Goal: Information Seeking & Learning: Learn about a topic

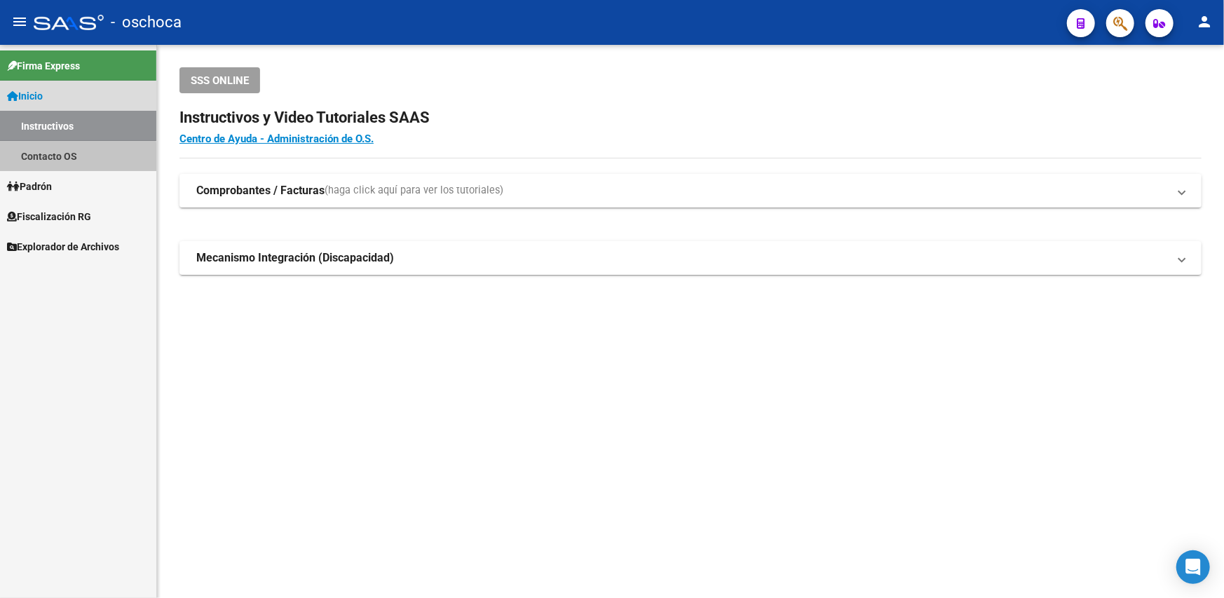
click at [55, 159] on link "Contacto OS" at bounding box center [78, 156] width 156 height 30
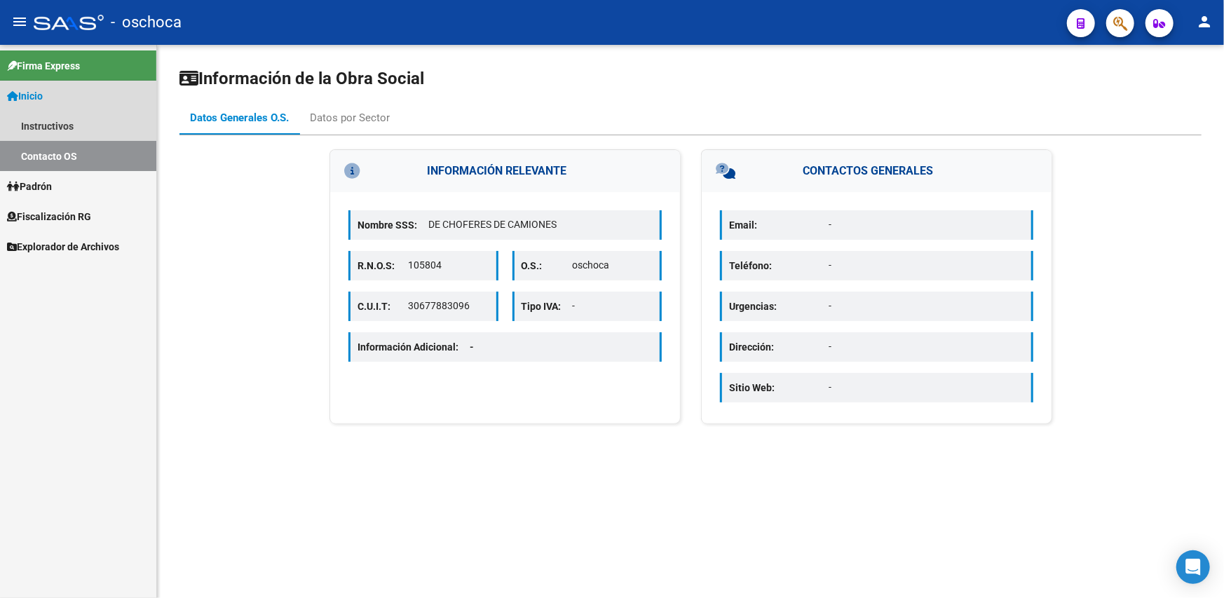
click at [52, 99] on link "Inicio" at bounding box center [78, 96] width 156 height 30
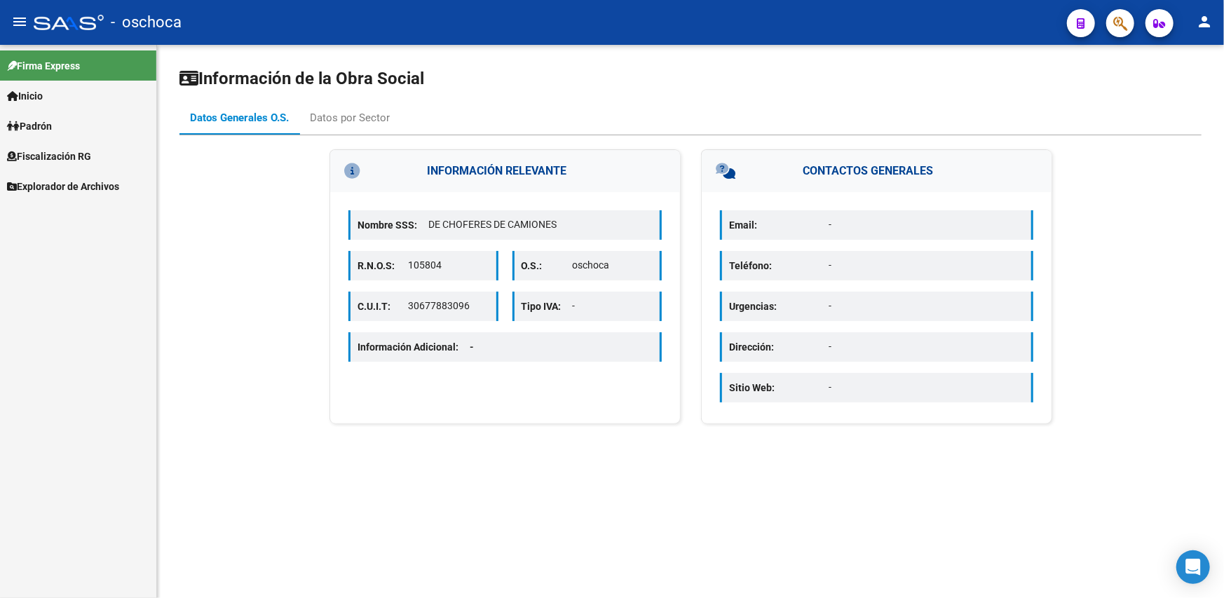
click at [62, 123] on link "Padrón" at bounding box center [78, 126] width 156 height 30
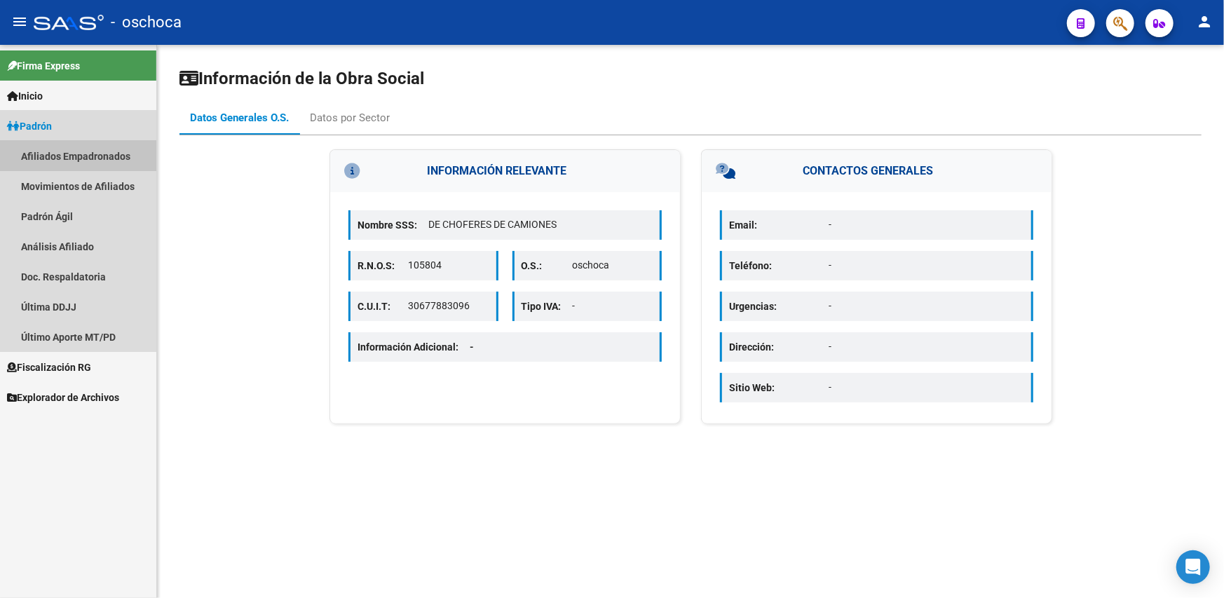
click at [59, 150] on link "Afiliados Empadronados" at bounding box center [78, 156] width 156 height 30
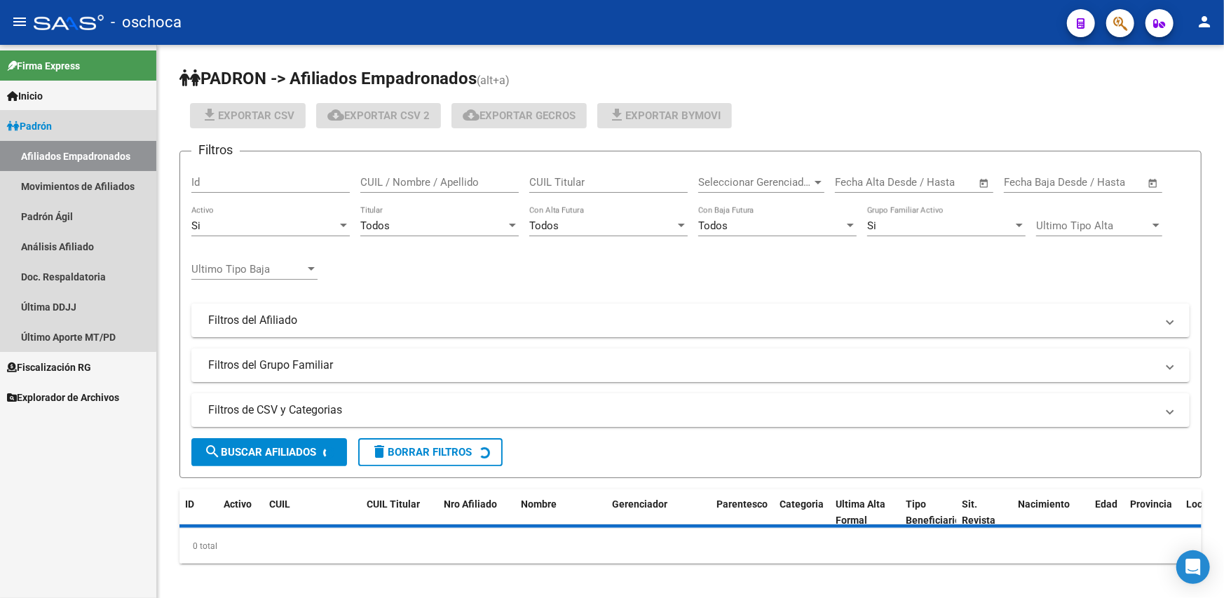
click at [47, 130] on span "Padrón" at bounding box center [29, 125] width 45 height 15
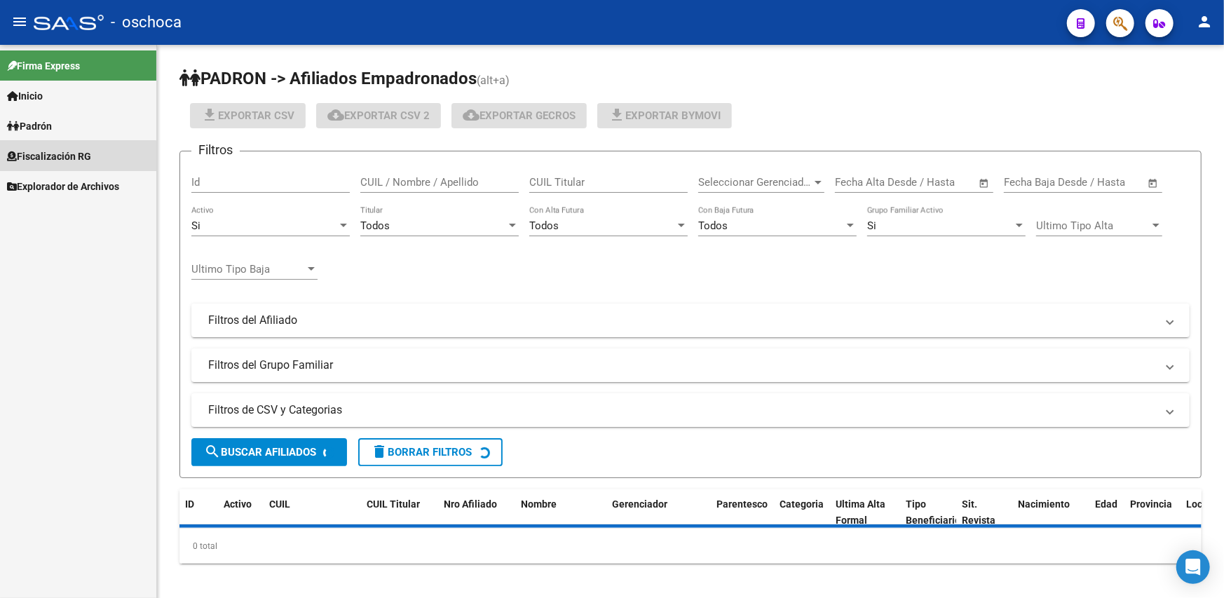
click at [48, 163] on span "Fiscalización RG" at bounding box center [49, 156] width 84 height 15
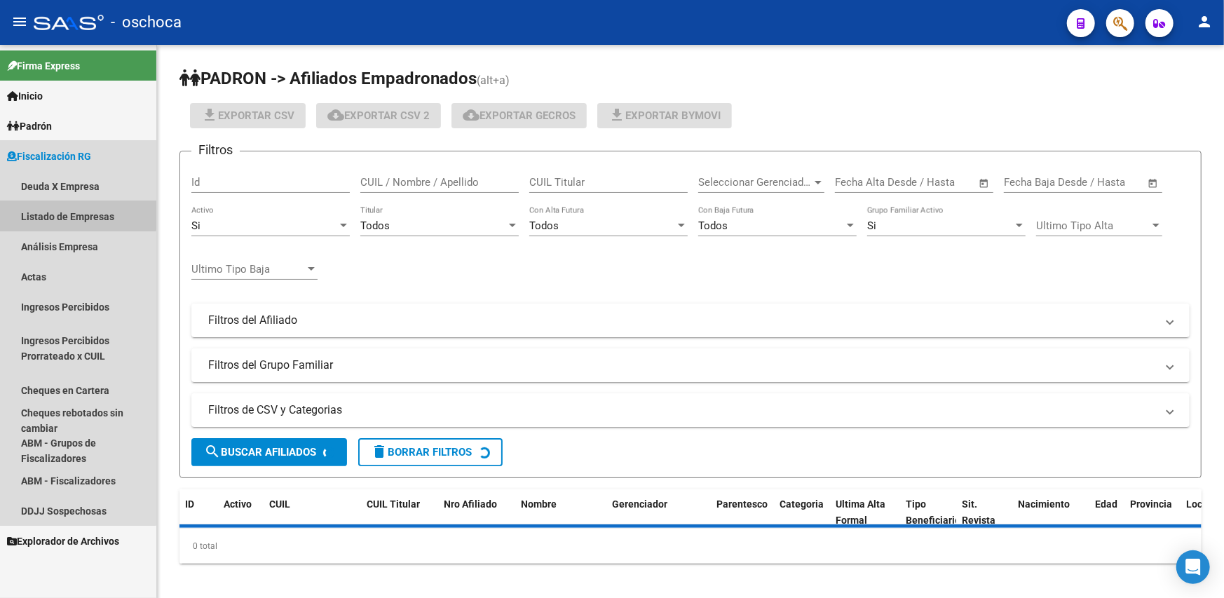
click at [59, 214] on link "Listado de Empresas" at bounding box center [78, 216] width 156 height 30
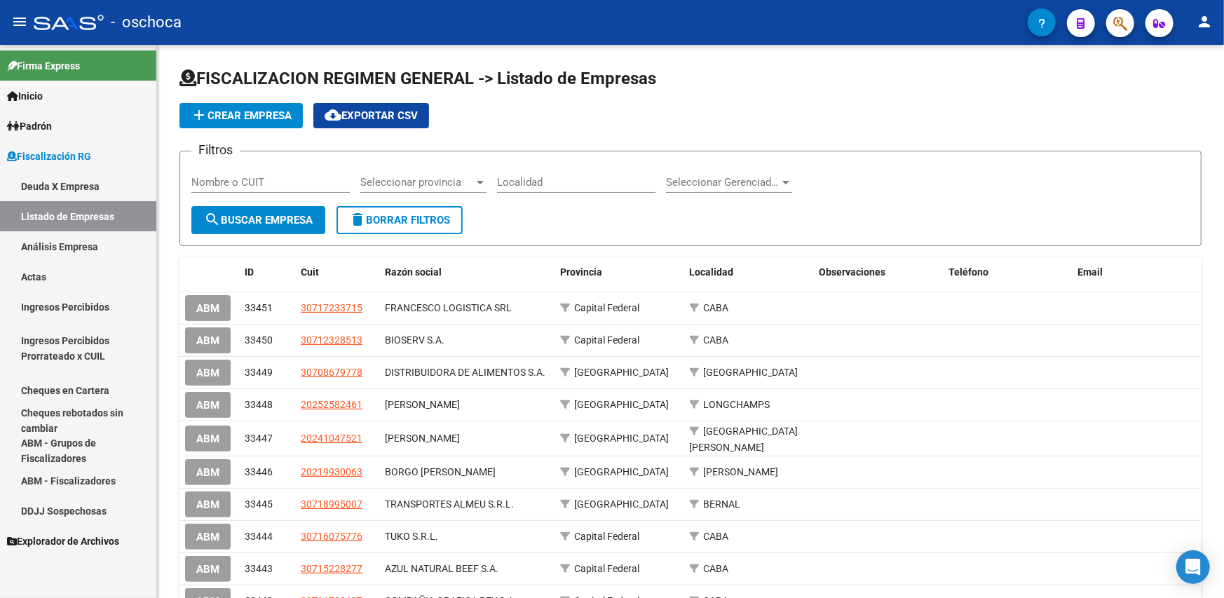
click at [78, 160] on span "Fiscalización RG" at bounding box center [49, 156] width 84 height 15
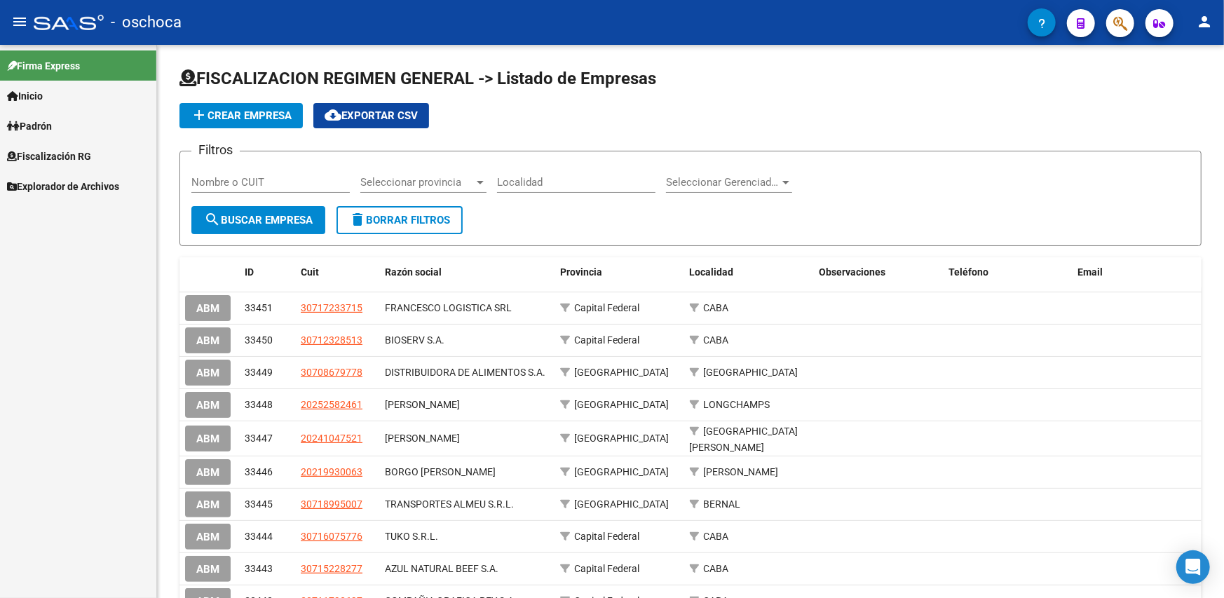
click at [41, 97] on span "Inicio" at bounding box center [25, 95] width 36 height 15
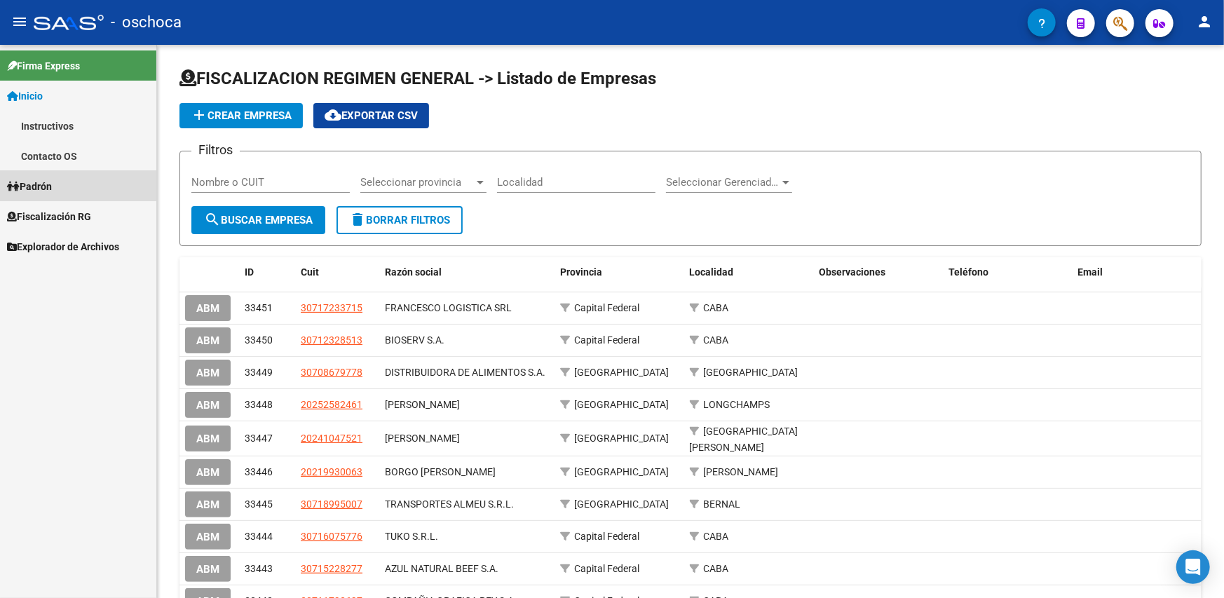
click at [67, 182] on link "Padrón" at bounding box center [78, 186] width 156 height 30
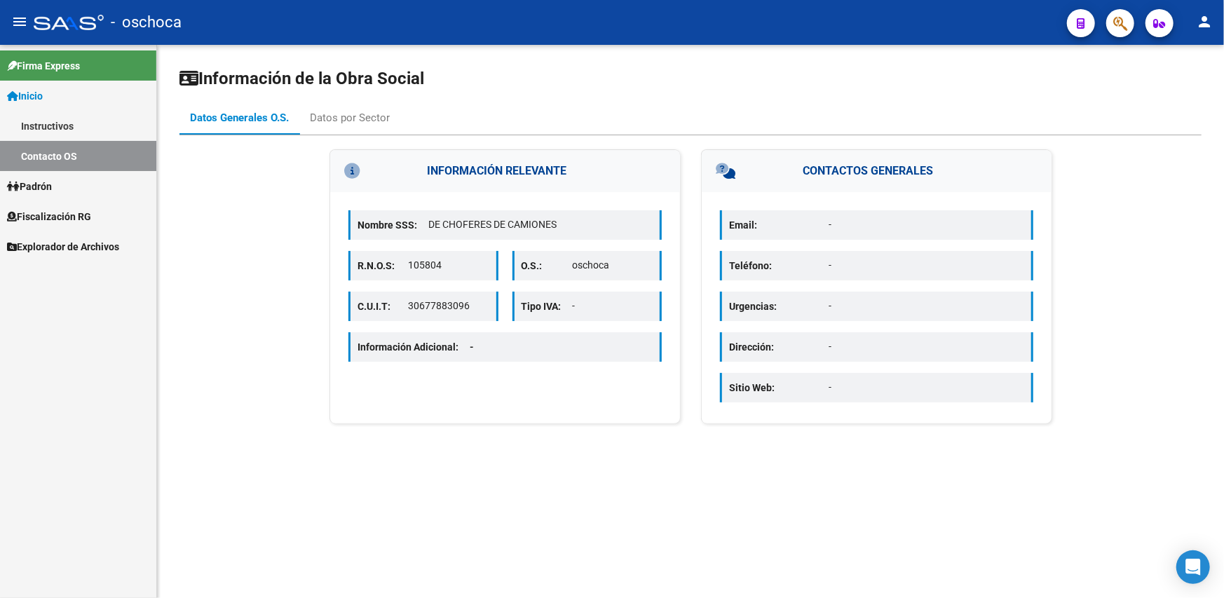
click at [48, 111] on link "Instructivos" at bounding box center [78, 126] width 156 height 30
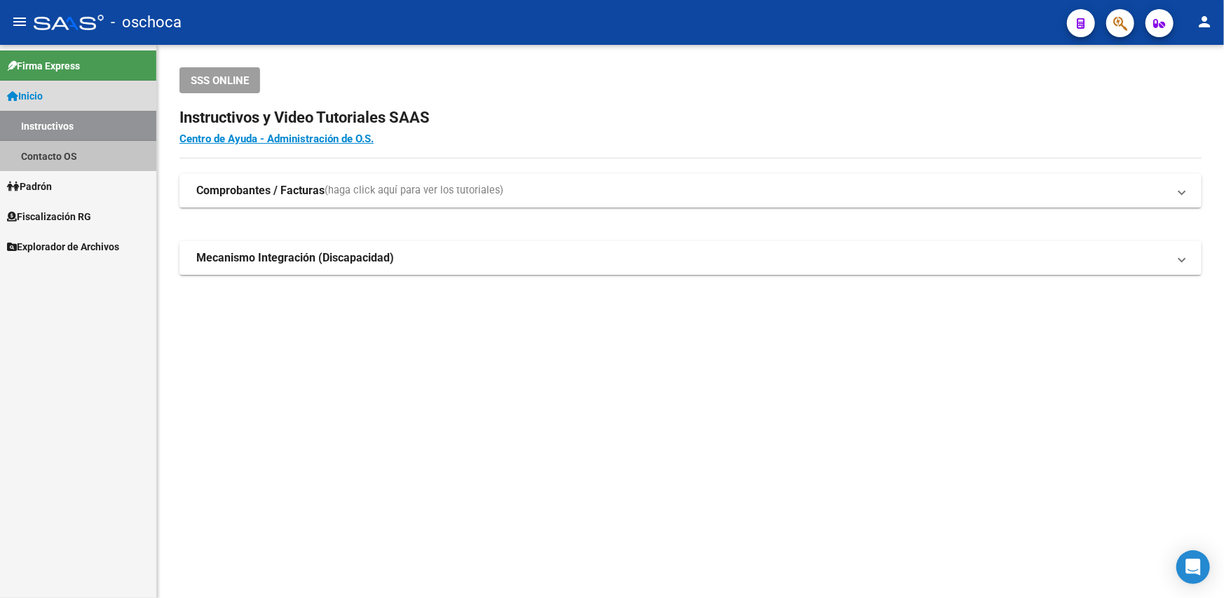
click at [48, 150] on link "Contacto OS" at bounding box center [78, 156] width 156 height 30
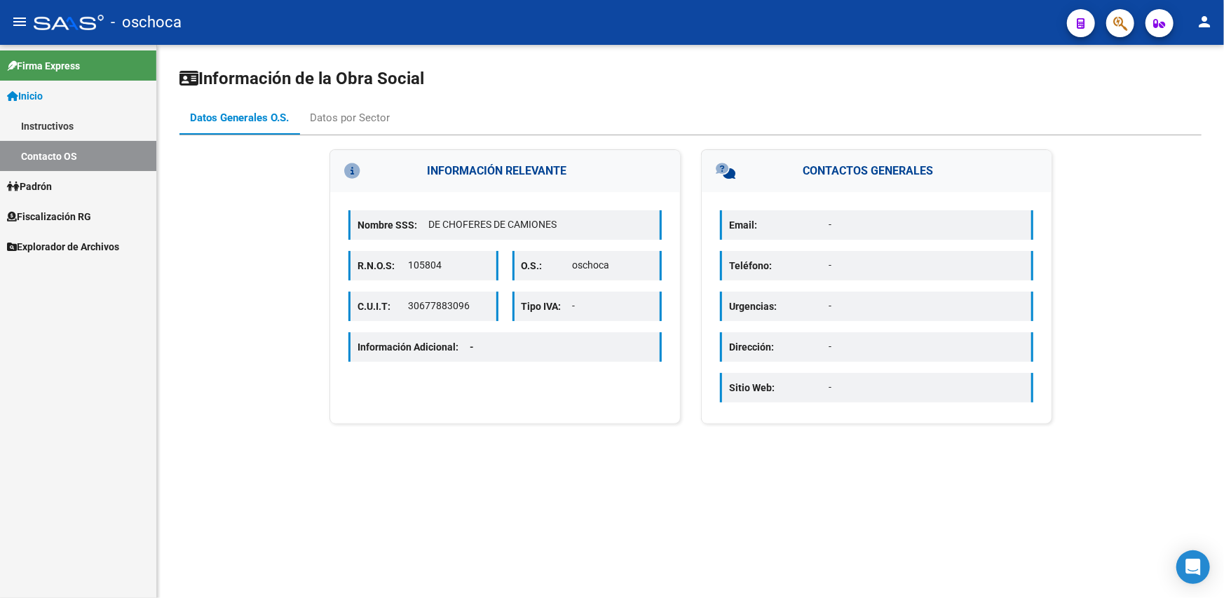
click at [60, 184] on link "Padrón" at bounding box center [78, 186] width 156 height 30
click at [76, 215] on span "Fiscalización RG" at bounding box center [49, 216] width 84 height 15
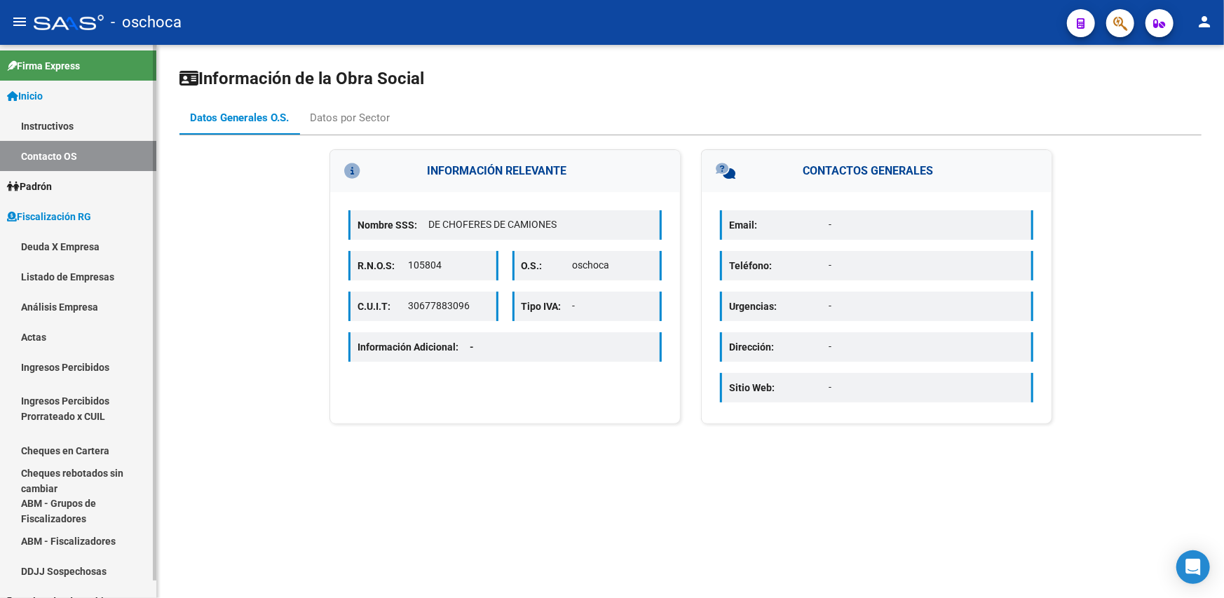
scroll to position [18, 0]
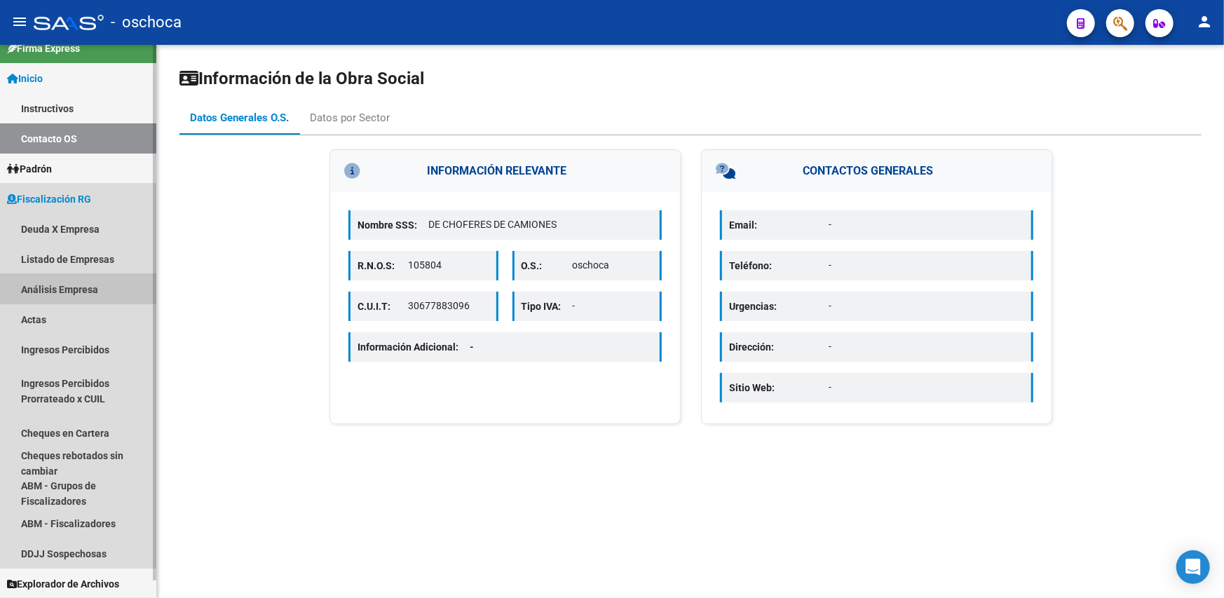
click at [70, 287] on link "Análisis Empresa" at bounding box center [78, 289] width 156 height 30
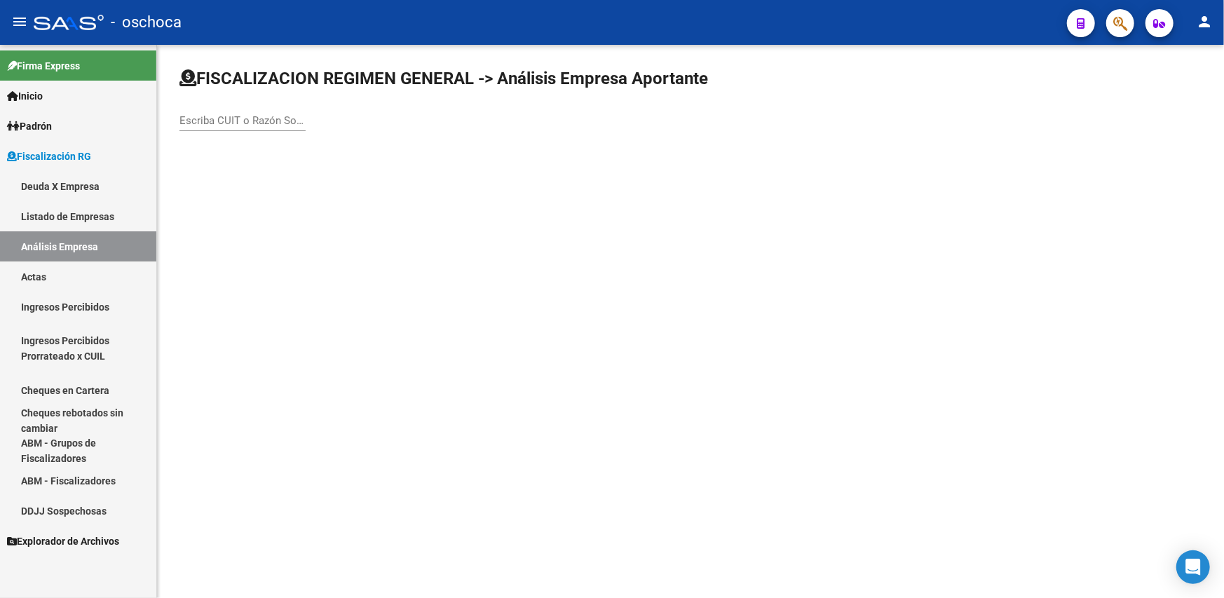
click at [203, 125] on input "Escriba CUIT o Razón Social para buscar" at bounding box center [242, 120] width 126 height 13
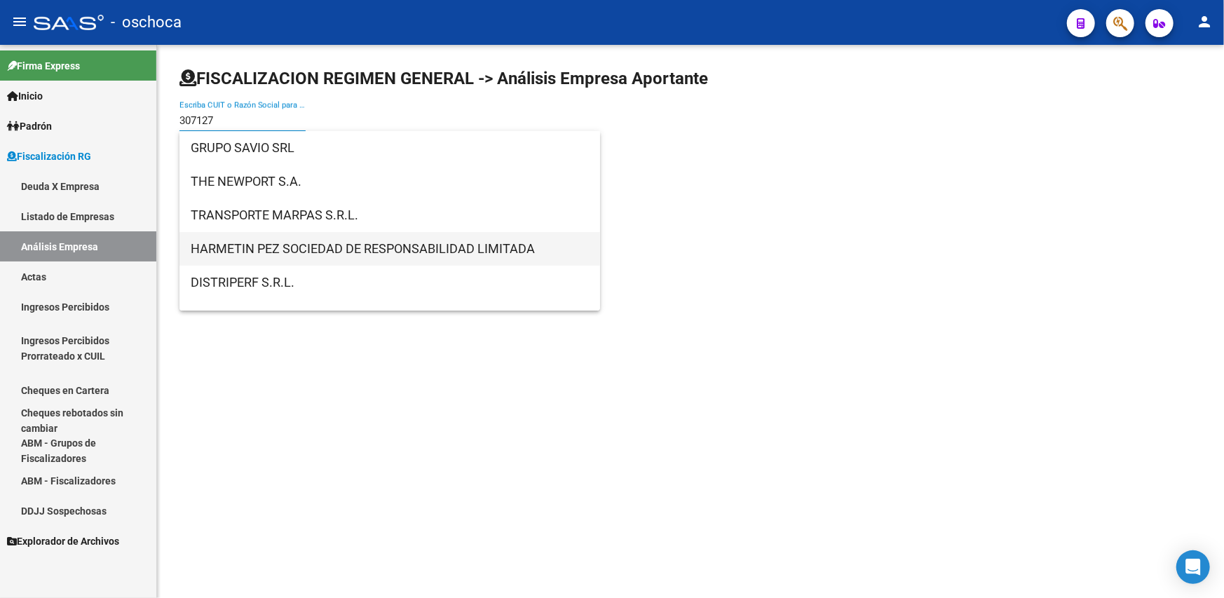
type input "307127"
click at [310, 245] on span "HARMETIN PEZ SOCIEDAD DE RESPONSABILIDAD LIMITADA" at bounding box center [390, 249] width 398 height 34
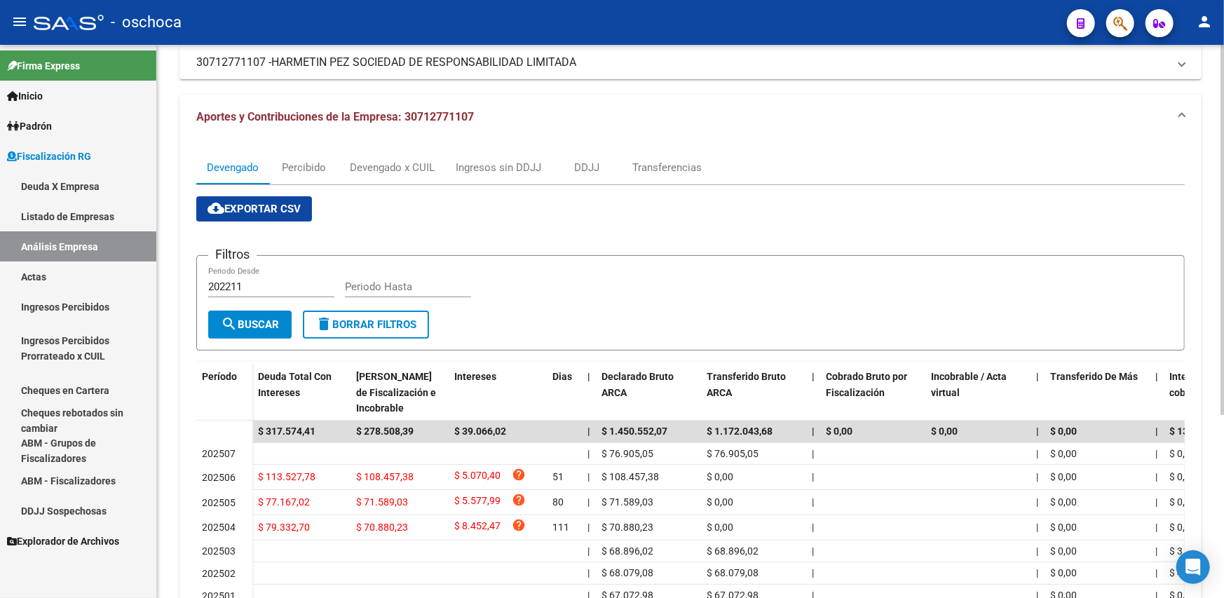
scroll to position [273, 0]
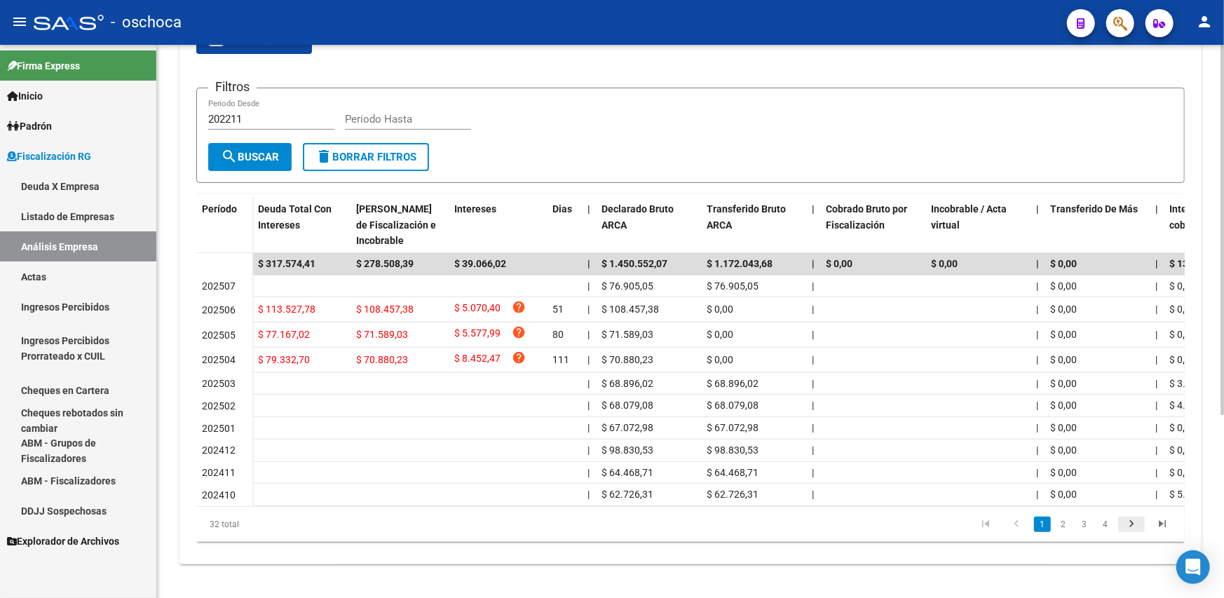
click at [1132, 525] on icon "go to next page" at bounding box center [1131, 525] width 18 height 17
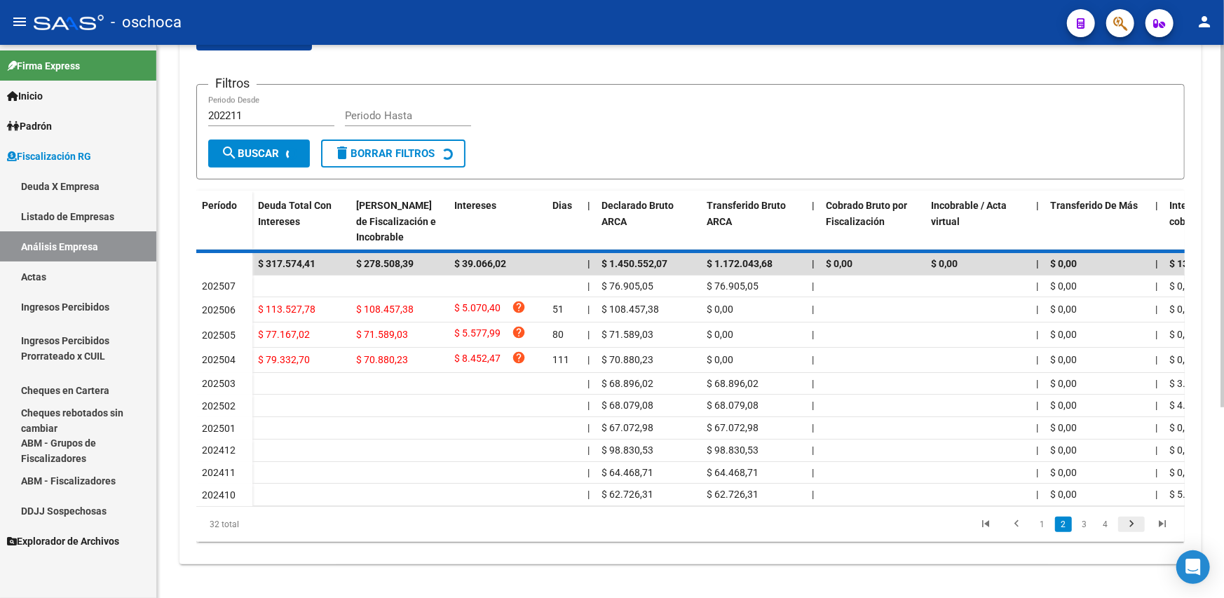
scroll to position [267, 0]
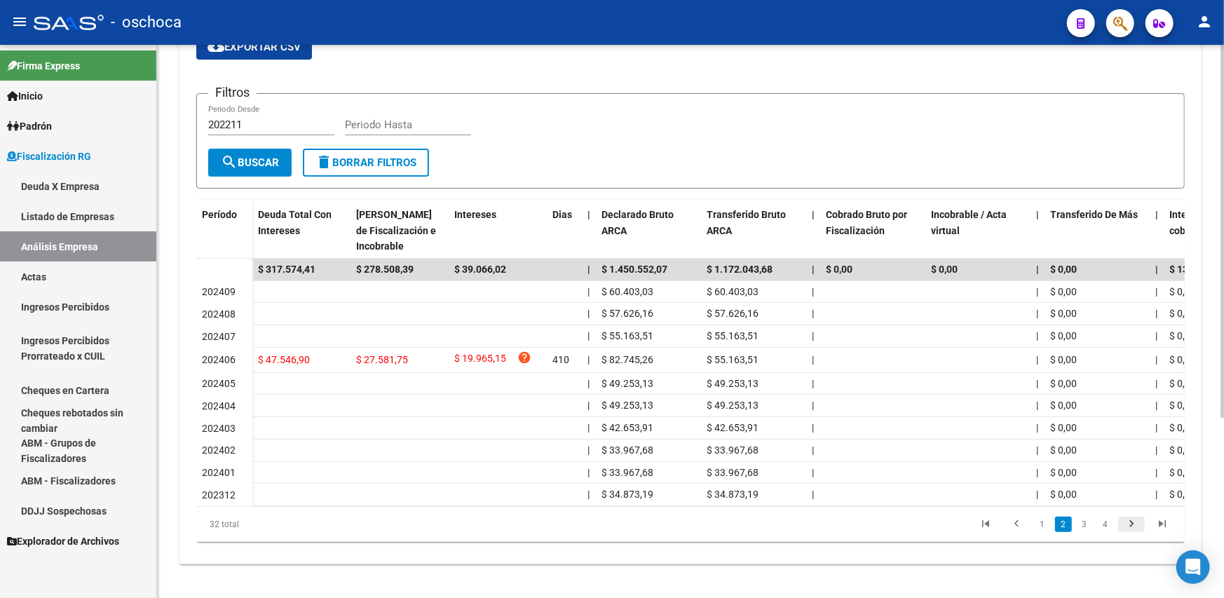
click at [1125, 527] on icon "go to next page" at bounding box center [1131, 525] width 18 height 17
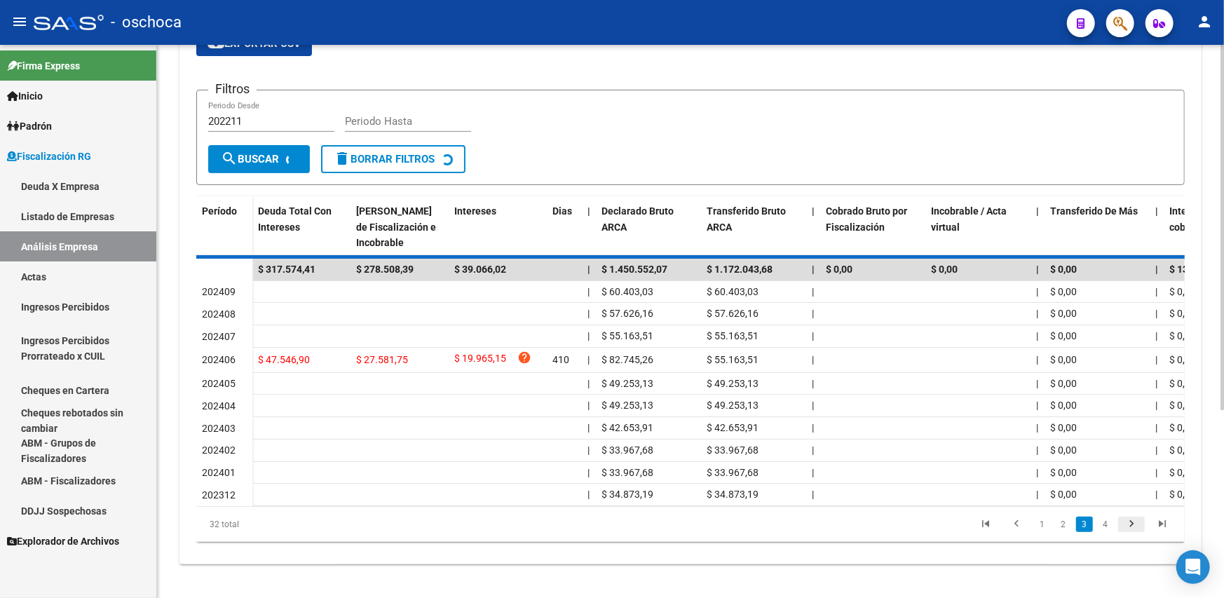
scroll to position [265, 0]
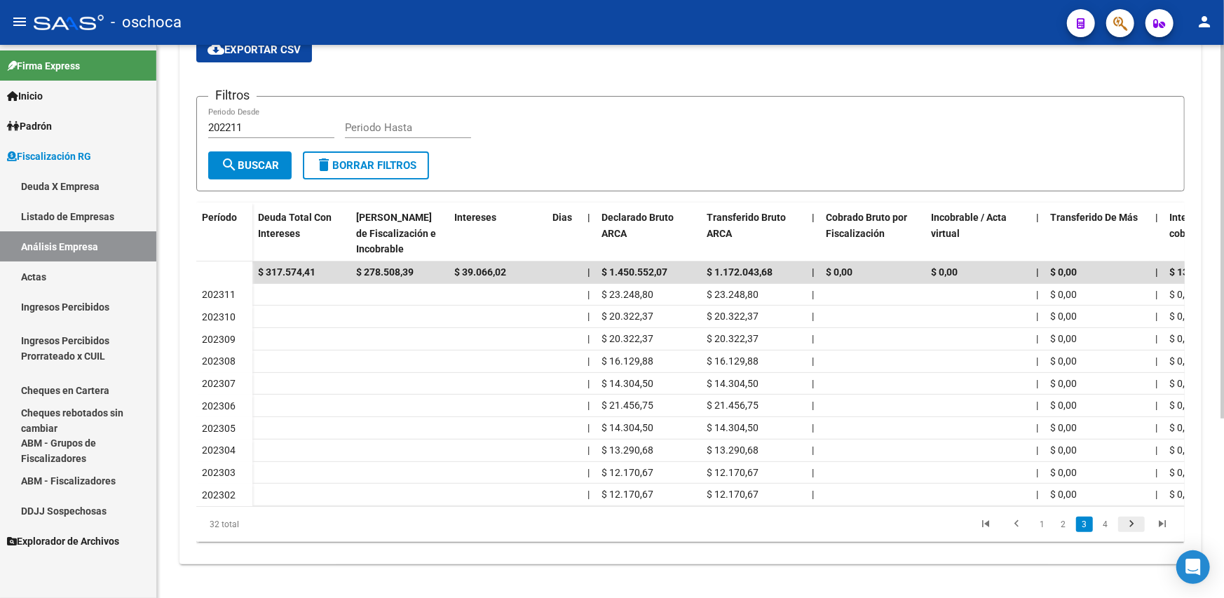
click at [1128, 525] on icon "go to next page" at bounding box center [1131, 525] width 18 height 17
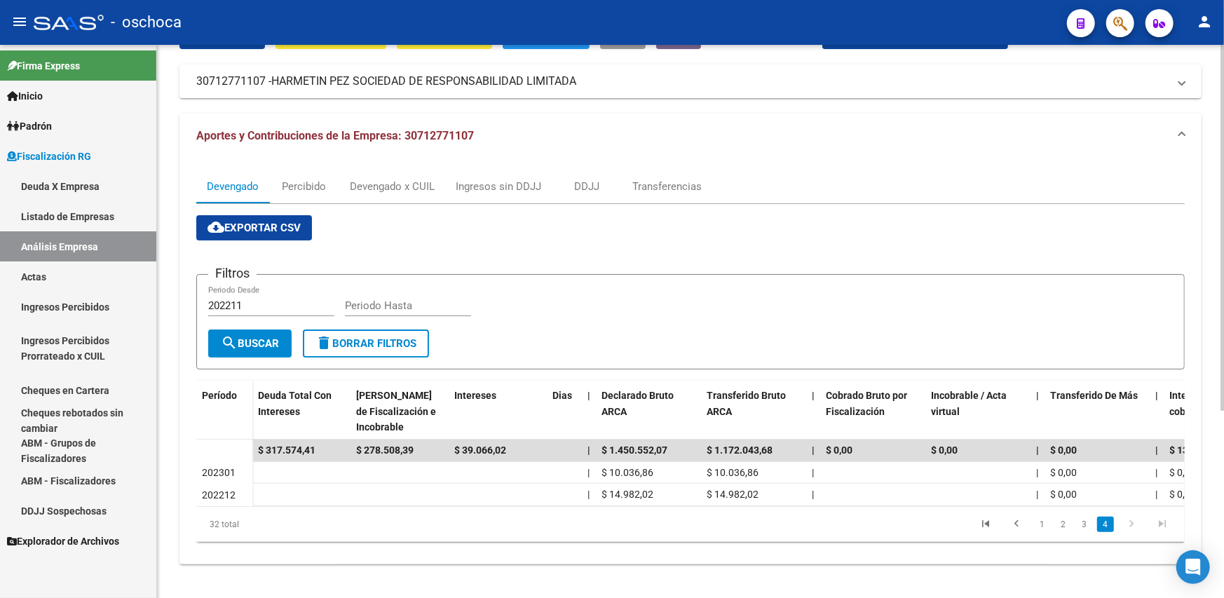
scroll to position [87, 0]
click at [1023, 530] on icon "go to previous page" at bounding box center [1016, 525] width 18 height 17
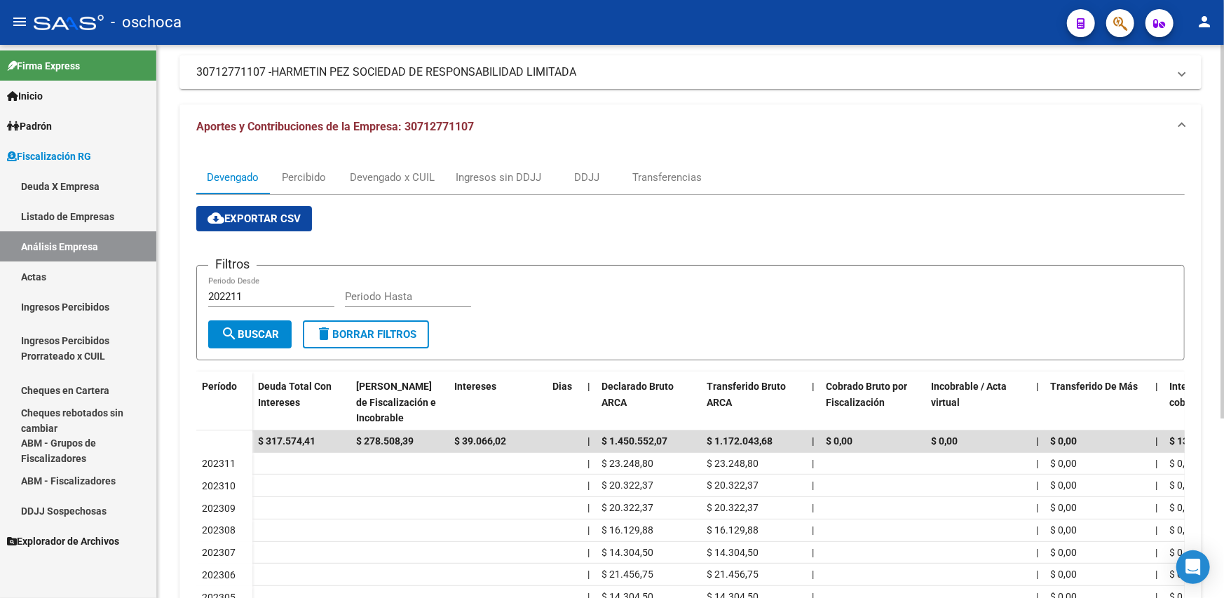
click at [1023, 530] on datatable-body-cell at bounding box center [977, 530] width 105 height 22
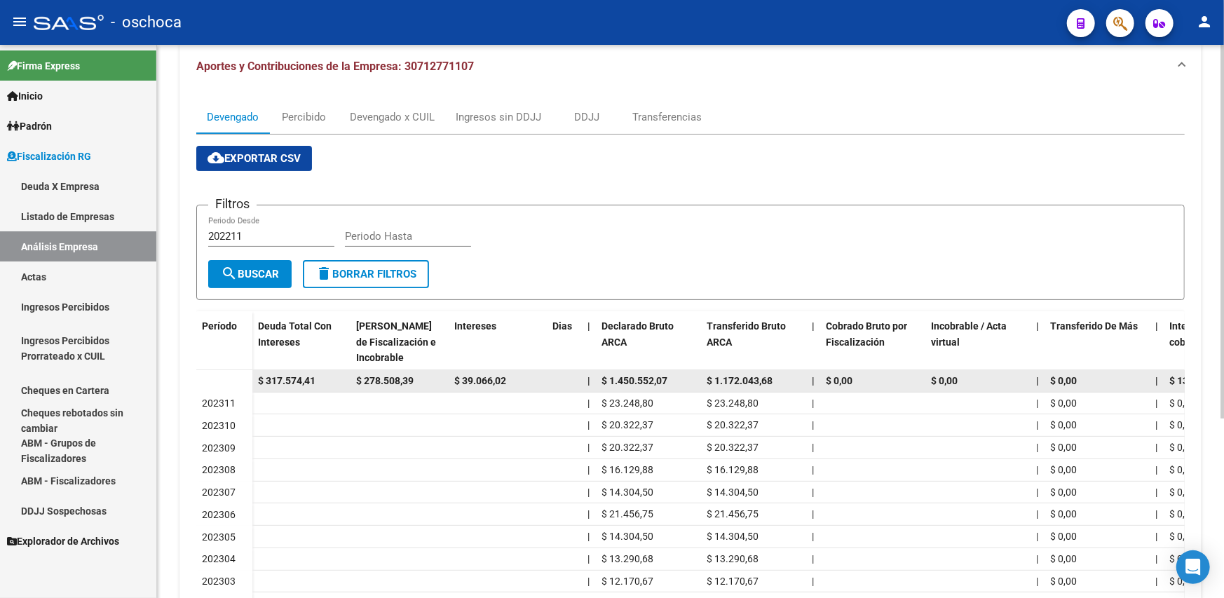
scroll to position [265, 0]
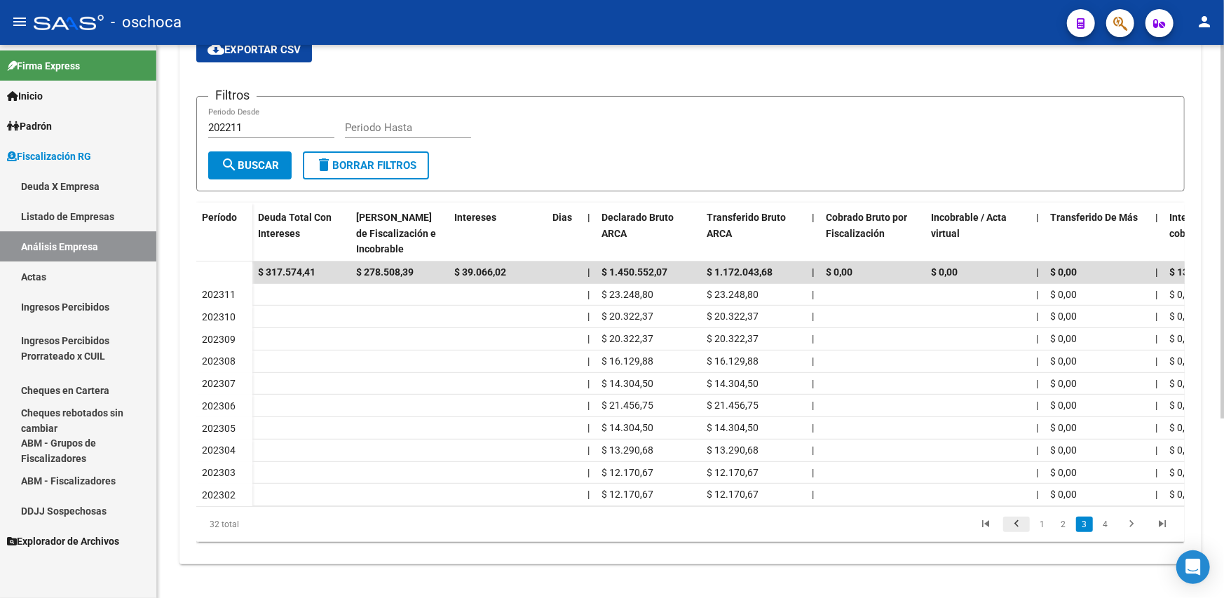
click at [1012, 521] on icon "go to previous page" at bounding box center [1016, 525] width 18 height 17
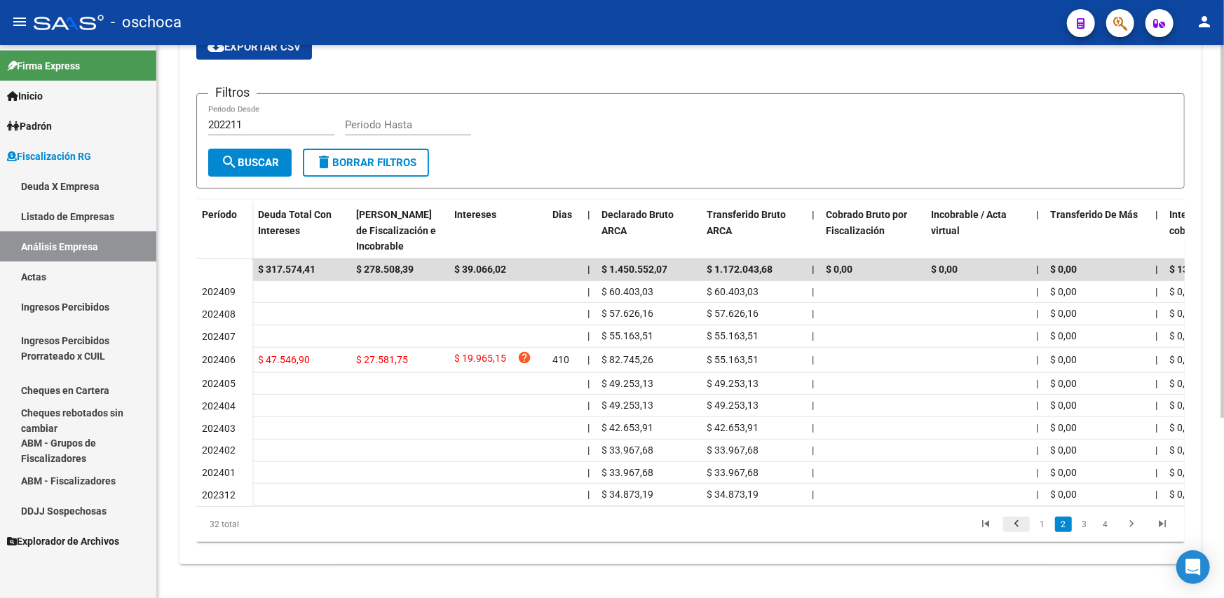
click at [1020, 532] on icon "go to previous page" at bounding box center [1016, 525] width 18 height 17
